Goal: Navigation & Orientation: Find specific page/section

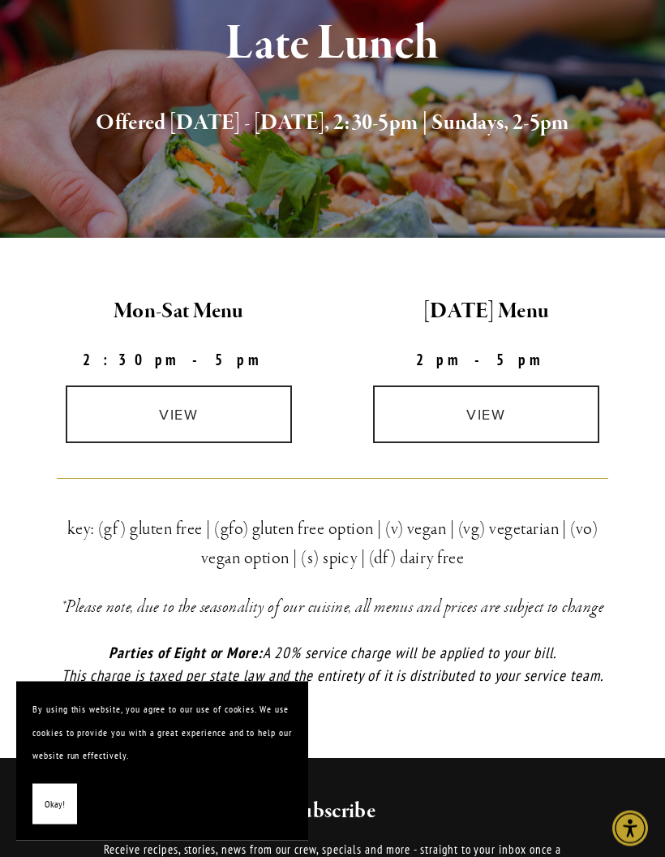
scroll to position [182, 0]
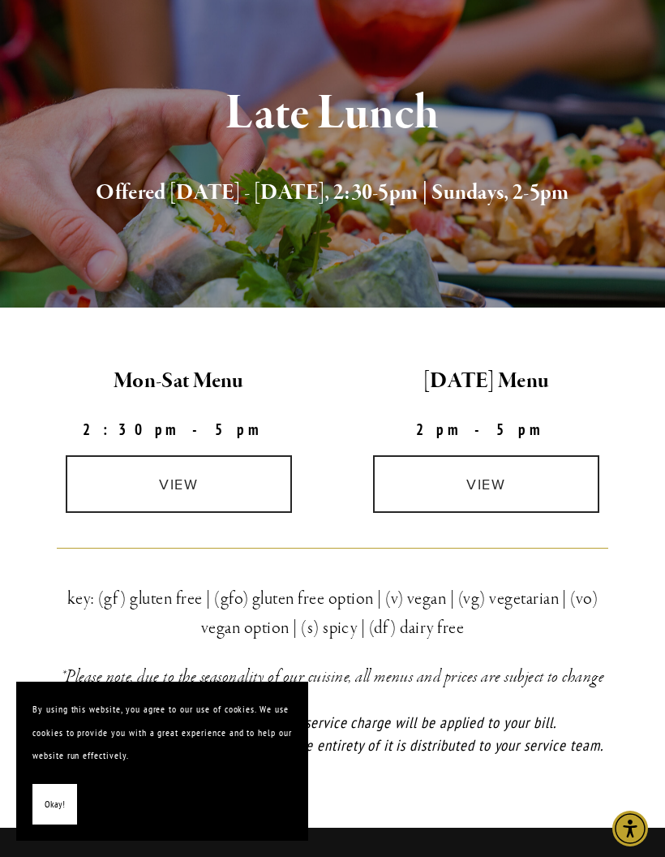
click at [212, 480] on link "view" at bounding box center [179, 484] width 226 height 58
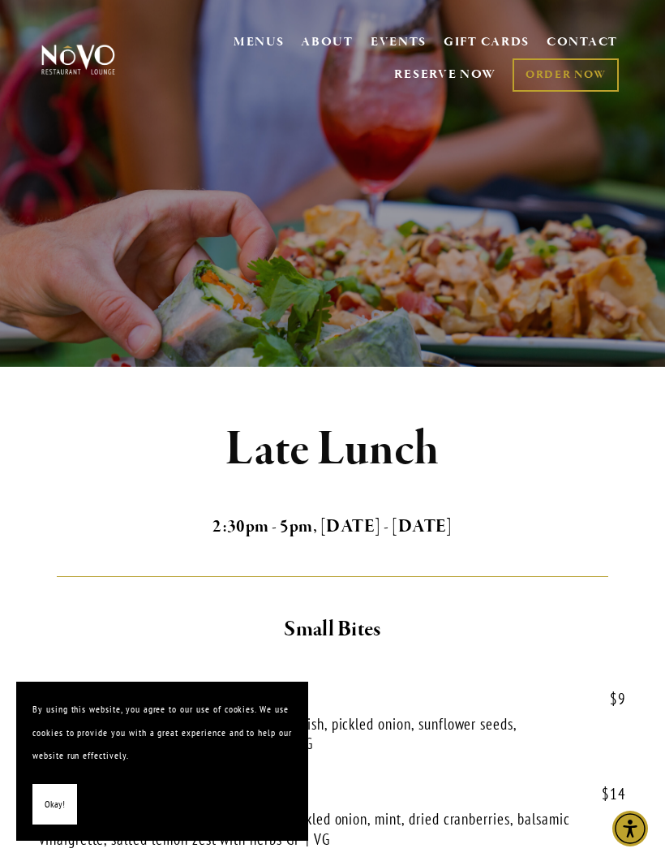
click at [66, 803] on button "Okay!" at bounding box center [54, 804] width 45 height 41
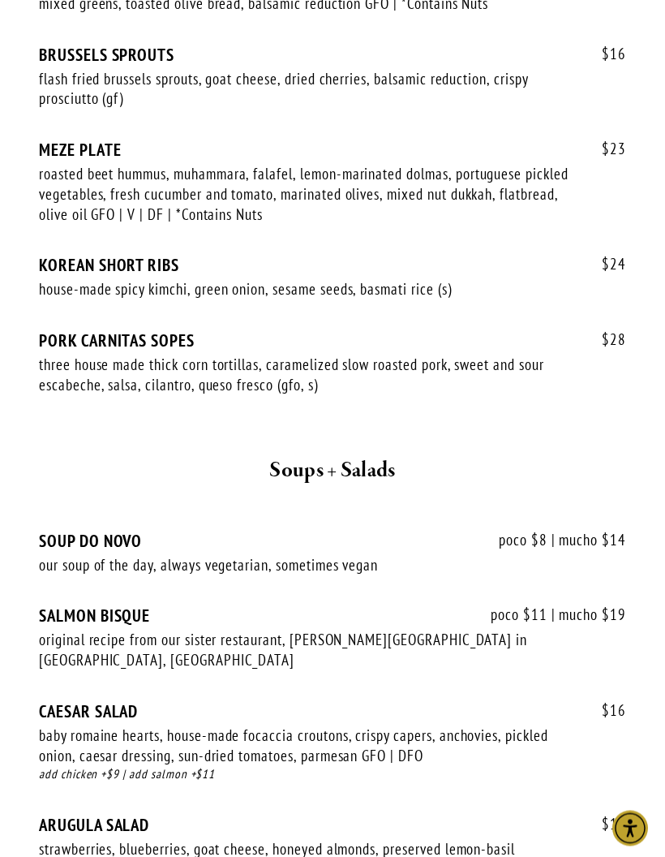
scroll to position [1587, 0]
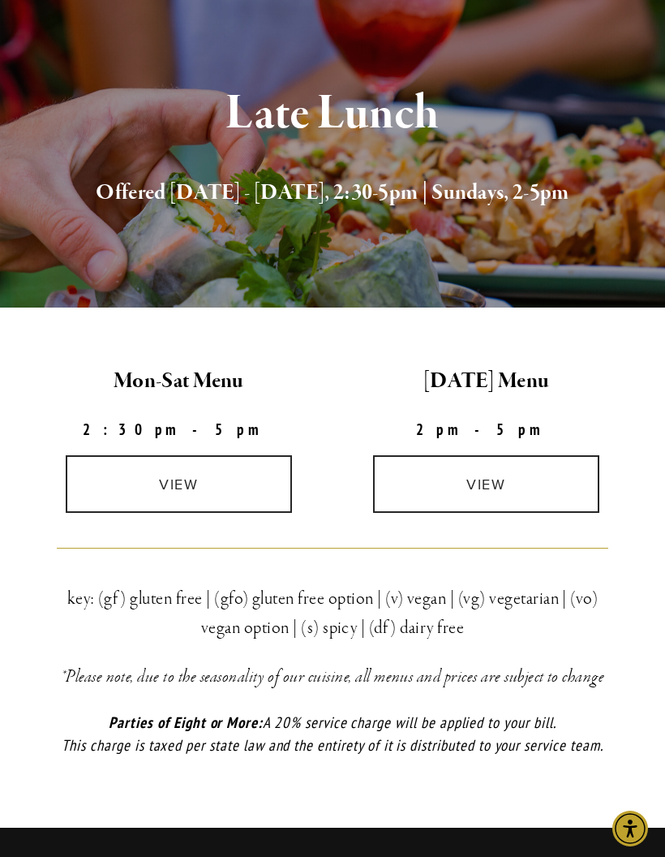
click at [209, 482] on link "view" at bounding box center [179, 484] width 226 height 58
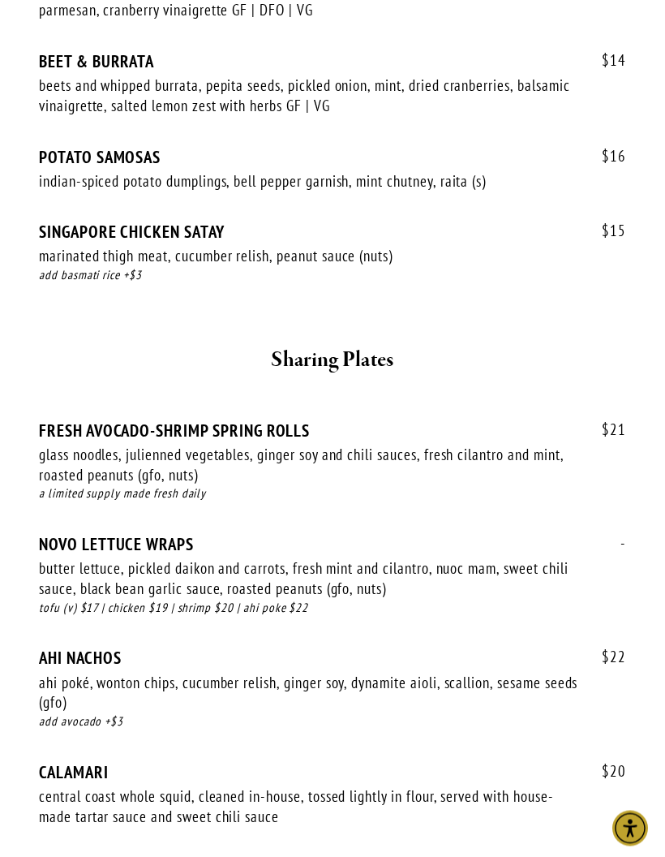
scroll to position [721, 0]
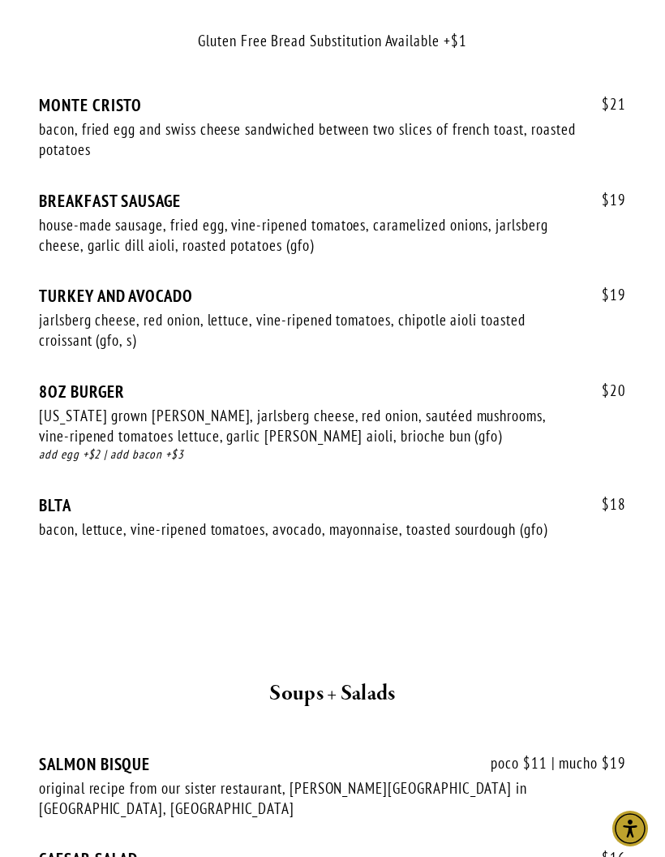
scroll to position [3235, 0]
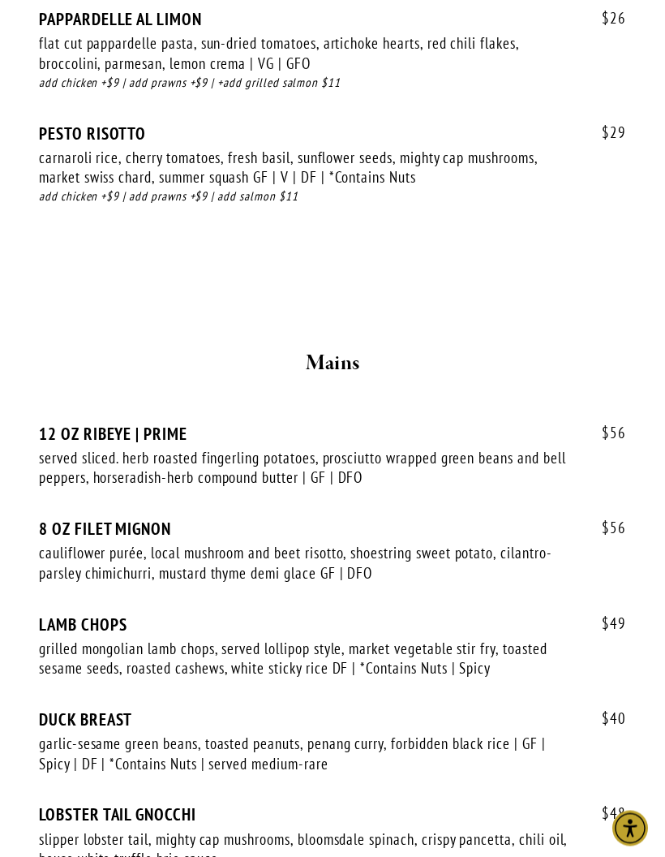
scroll to position [3686, 0]
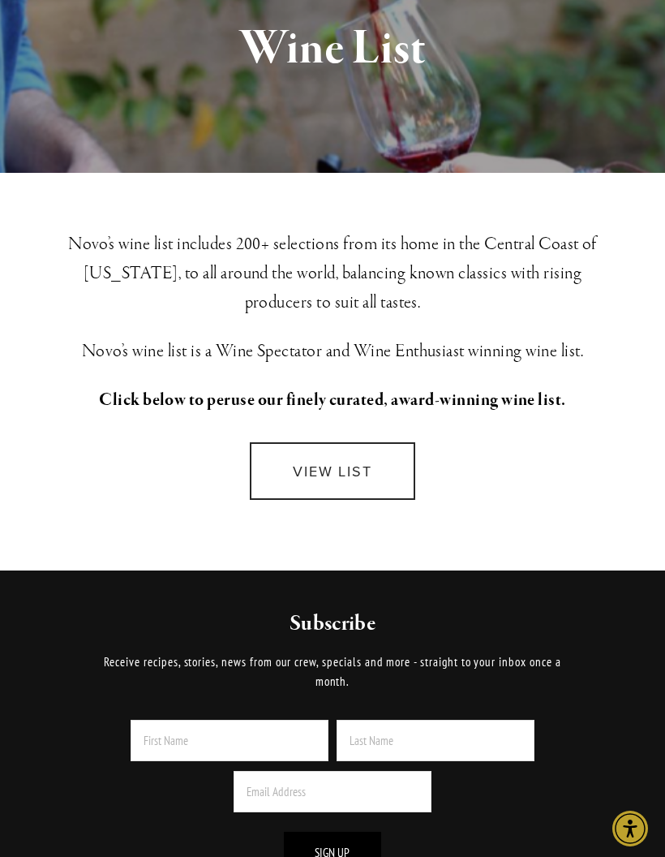
scroll to position [302, 0]
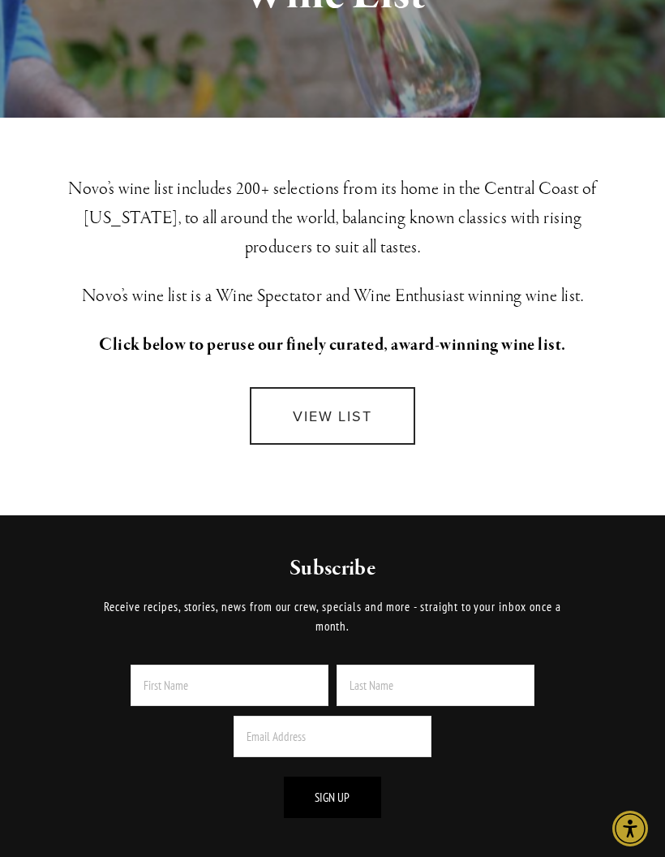
click at [373, 413] on link "VIEW LIST" at bounding box center [332, 416] width 165 height 58
